Goal: Task Accomplishment & Management: Manage account settings

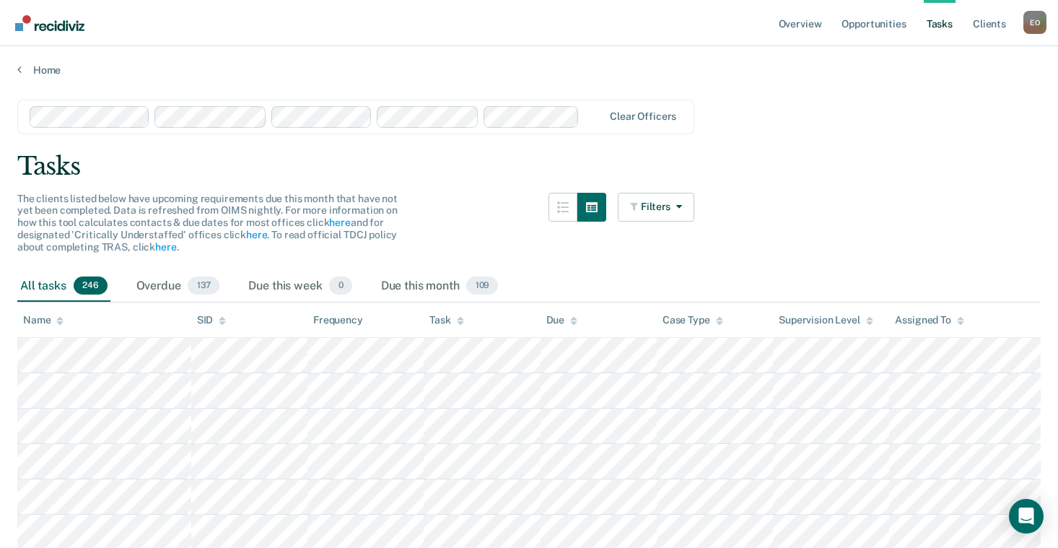
click at [689, 207] on button "Filters" at bounding box center [656, 207] width 77 height 29
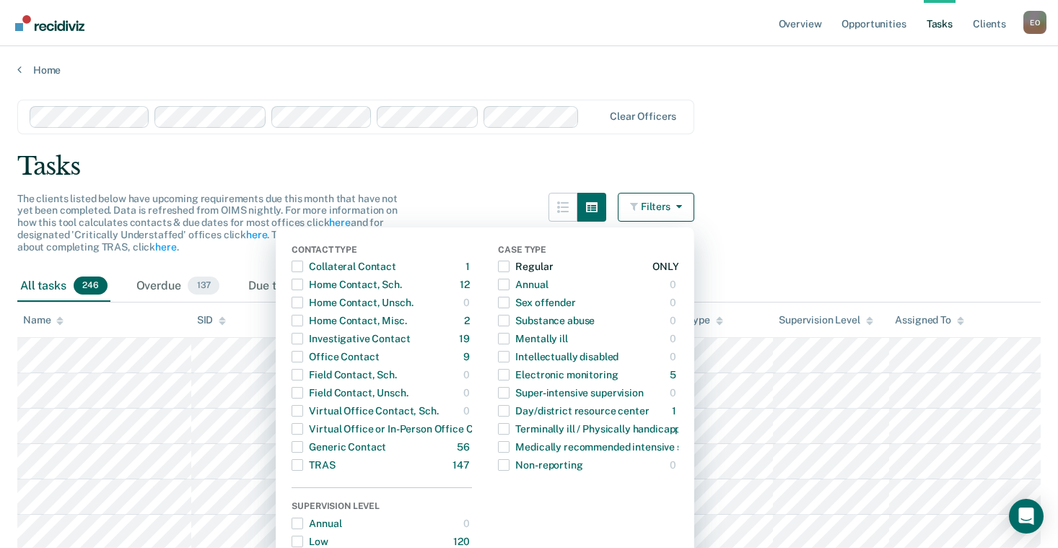
click at [510, 262] on span "button" at bounding box center [504, 267] width 12 height 12
click at [303, 284] on span "button" at bounding box center [298, 285] width 12 height 12
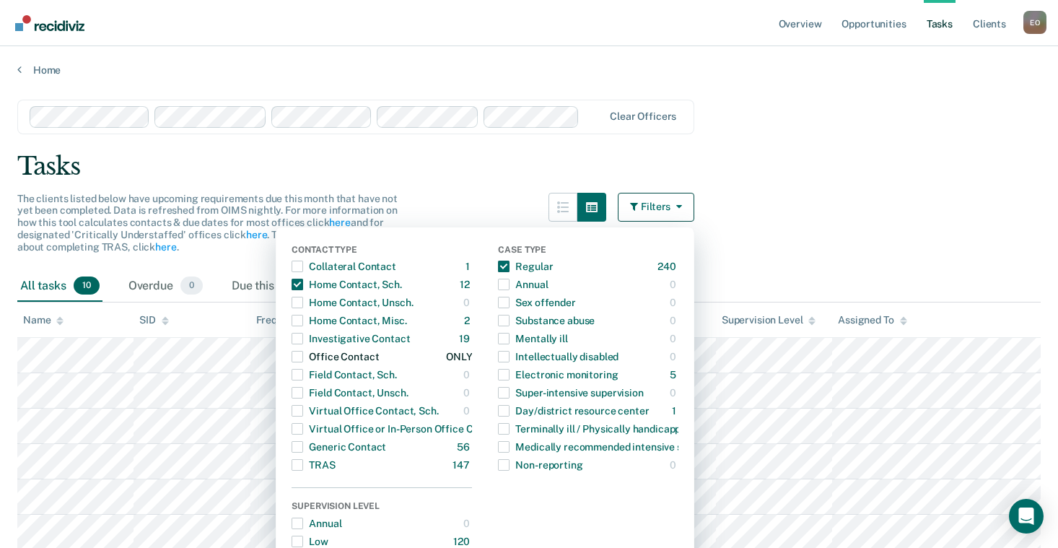
click at [303, 354] on span "button" at bounding box center [298, 357] width 12 height 12
click at [303, 465] on span "button" at bounding box center [298, 465] width 12 height 12
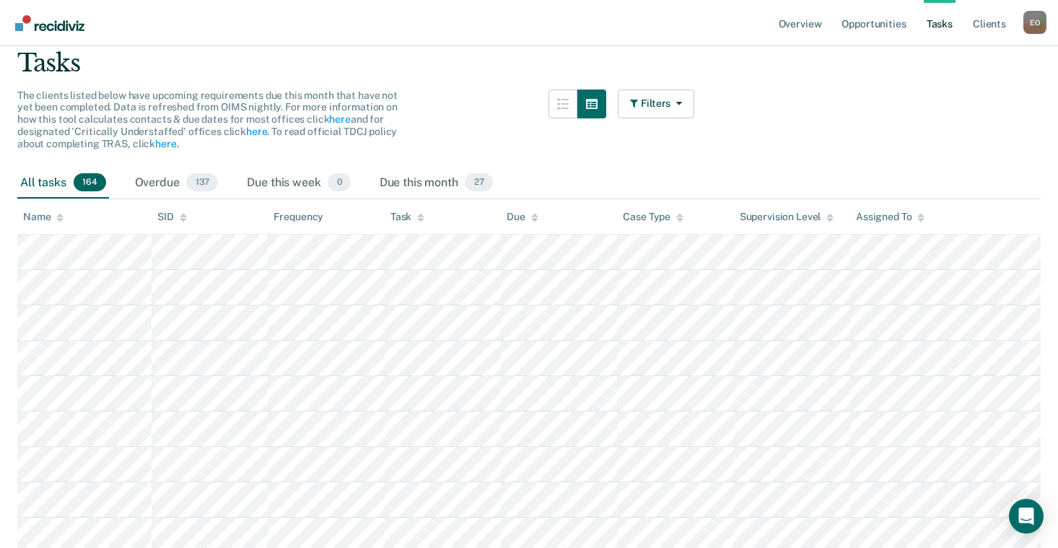
scroll to position [144, 0]
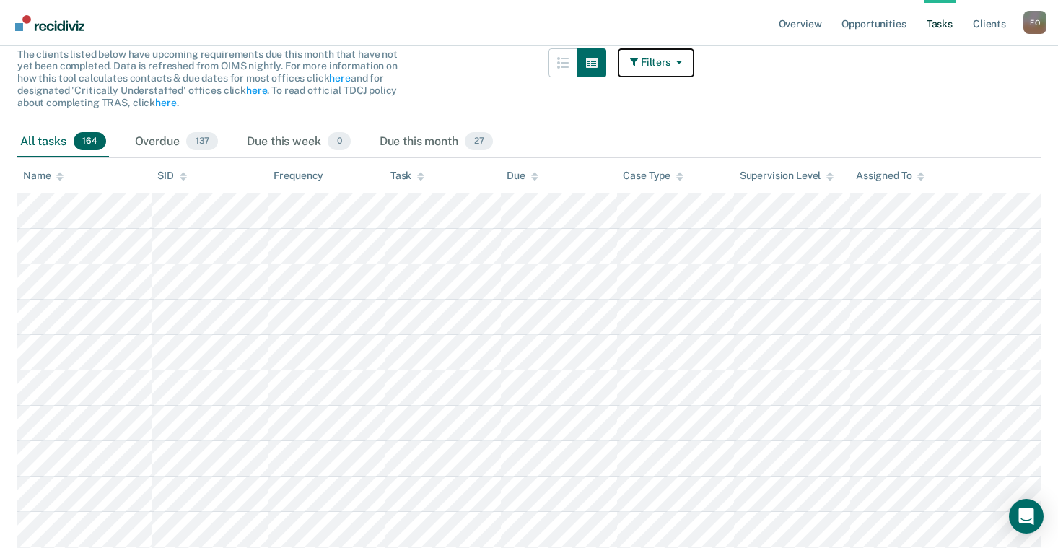
click at [682, 66] on icon "button" at bounding box center [677, 62] width 12 height 10
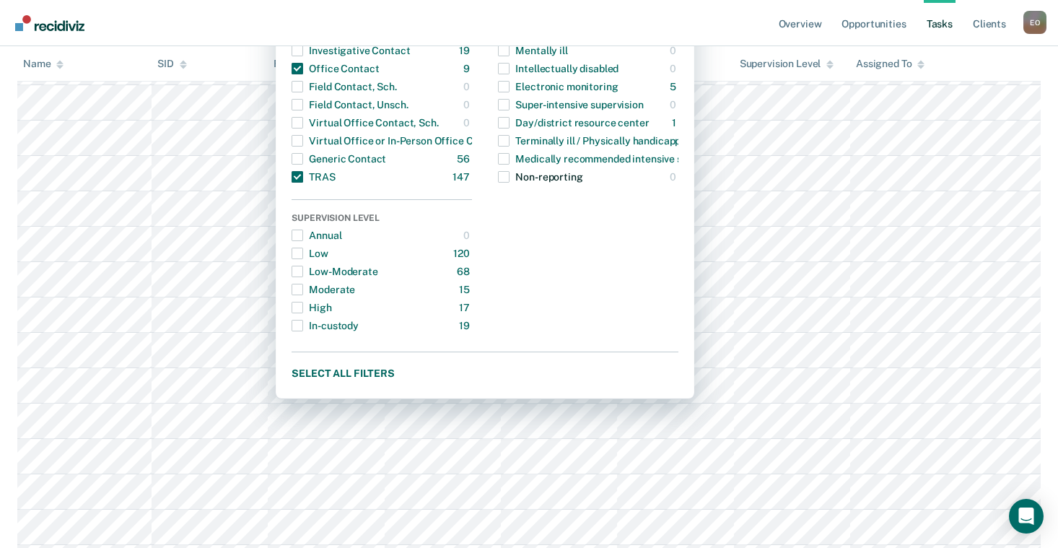
scroll to position [289, 0]
click at [359, 375] on button "Select all filters" at bounding box center [485, 372] width 387 height 18
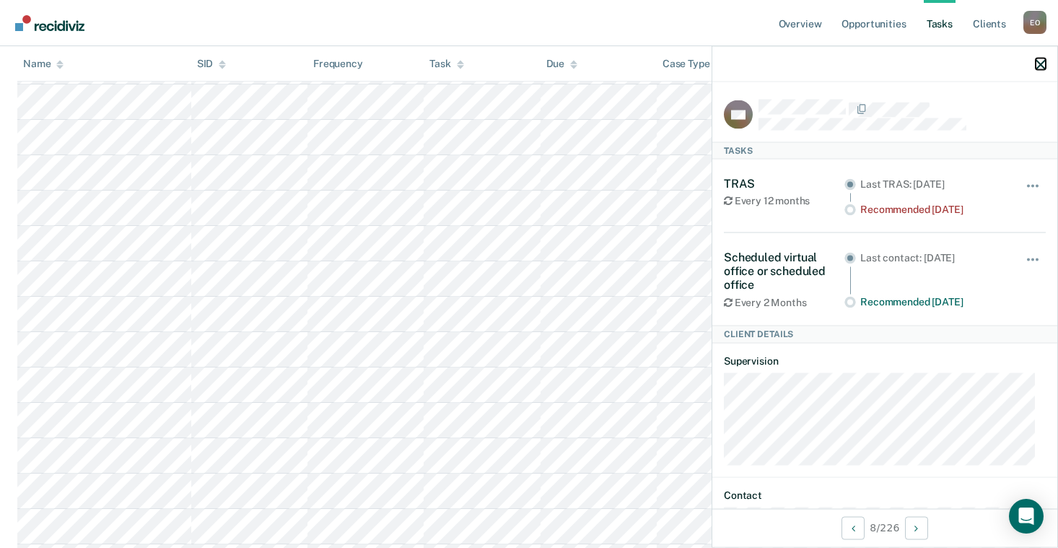
click at [1043, 66] on icon "button" at bounding box center [1041, 64] width 10 height 10
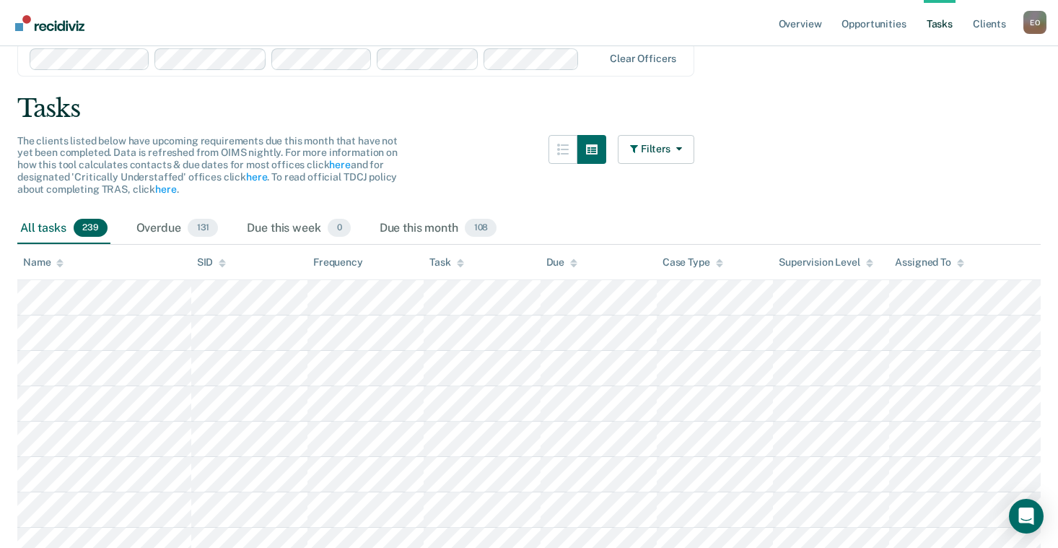
scroll to position [0, 0]
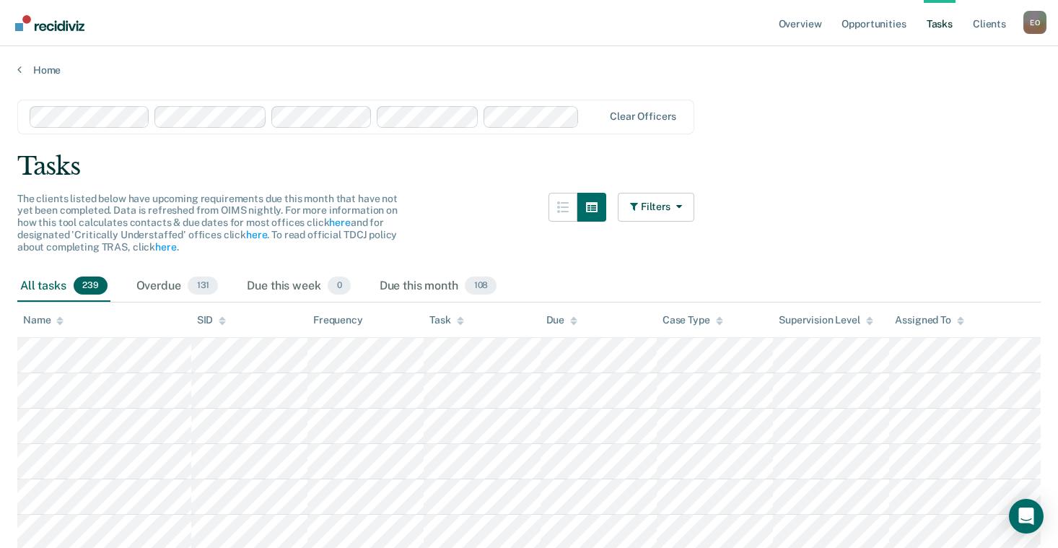
click at [44, 319] on div "Name" at bounding box center [43, 320] width 40 height 12
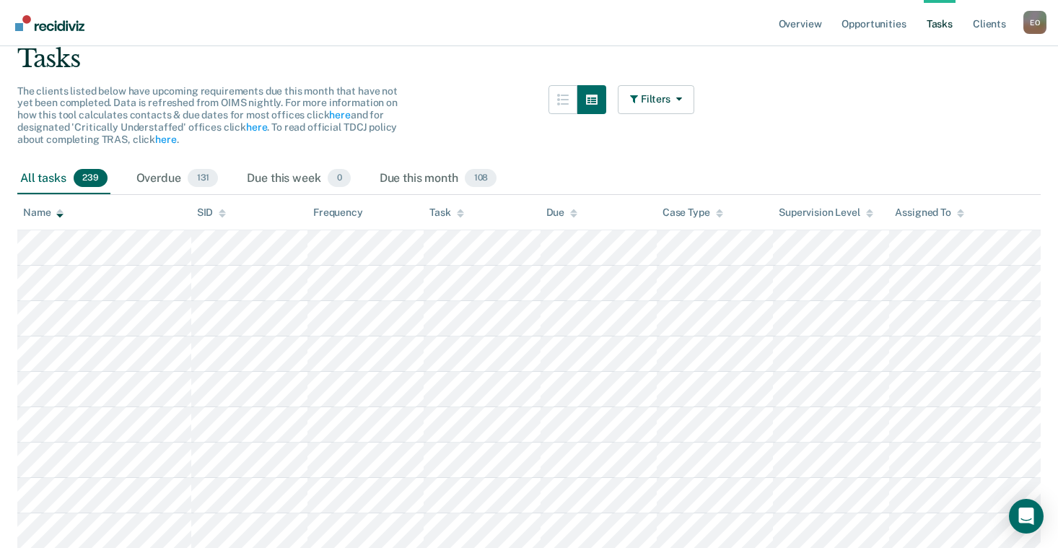
scroll to position [144, 0]
